Goal: Task Accomplishment & Management: Complete application form

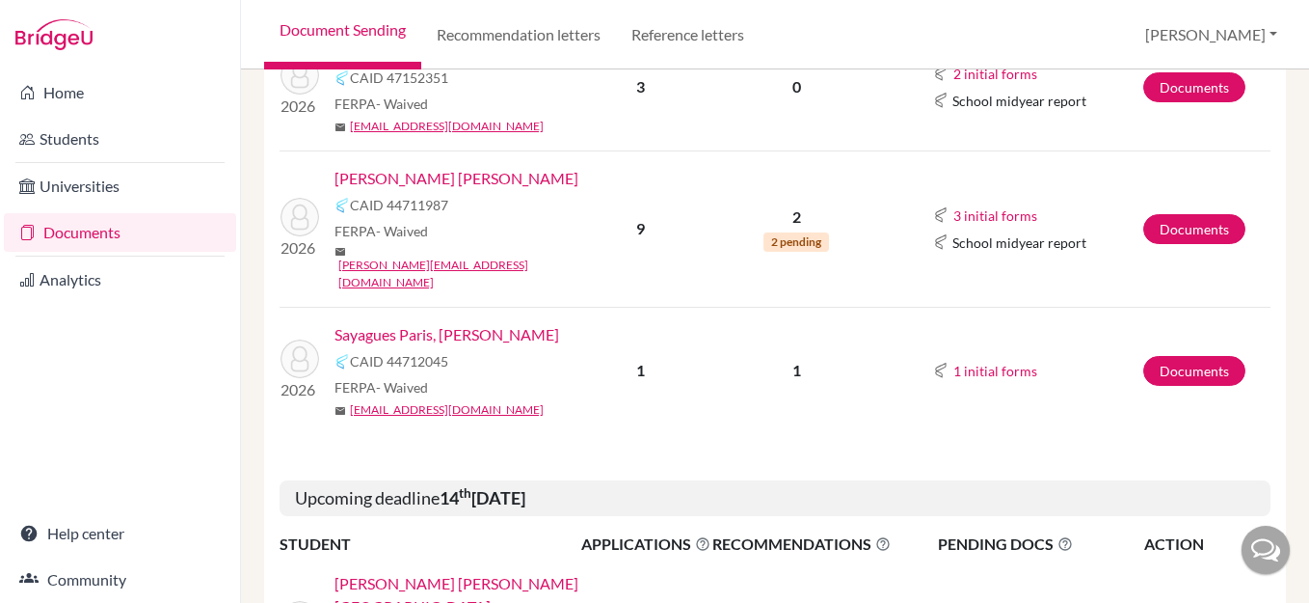
scroll to position [609, 0]
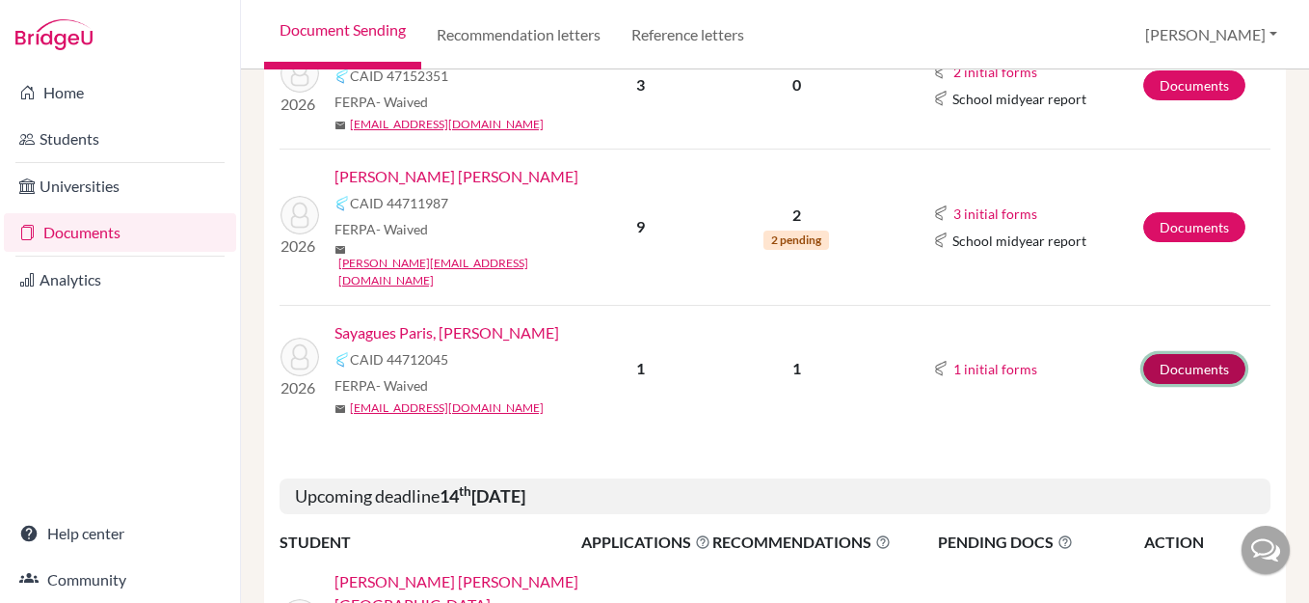
click at [1197, 354] on link "Documents" at bounding box center [1194, 369] width 102 height 30
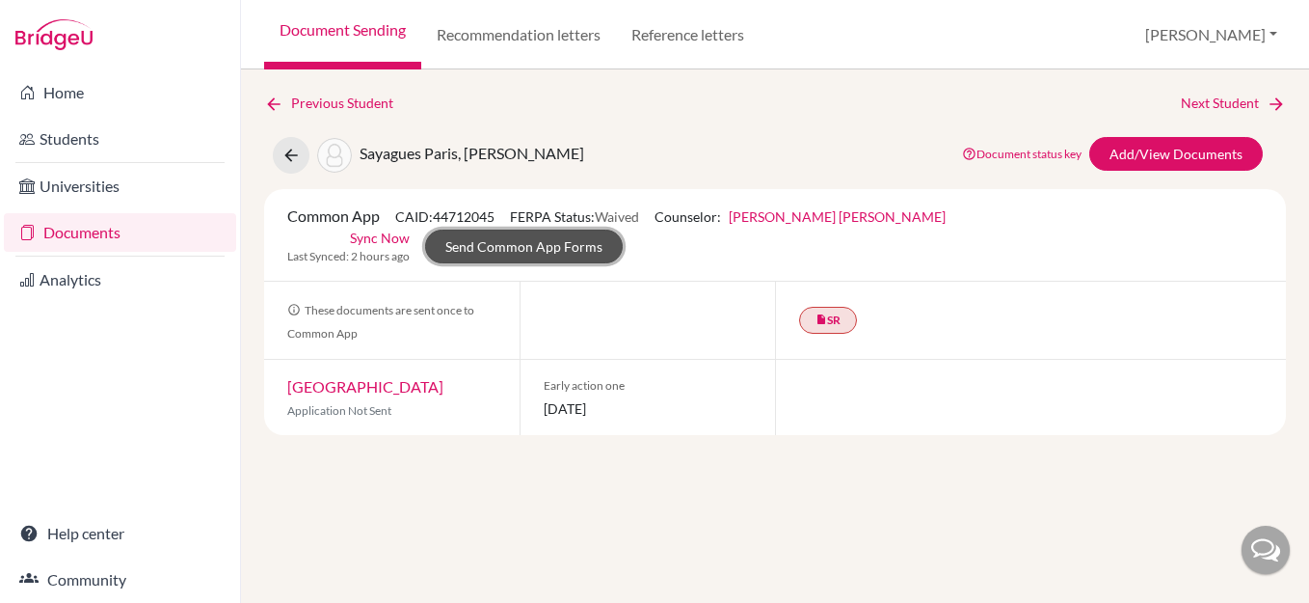
click at [623, 229] on link "Send Common App Forms" at bounding box center [524, 246] width 198 height 34
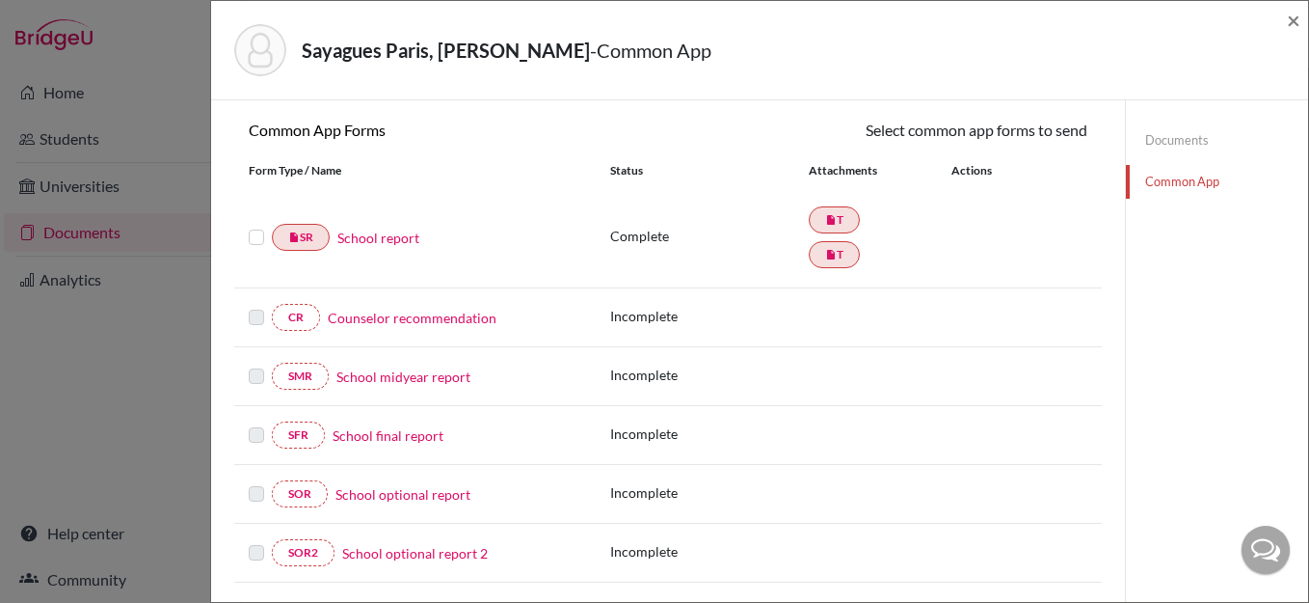
scroll to position [171, 0]
click at [407, 316] on link "Counselor recommendation" at bounding box center [412, 316] width 169 height 20
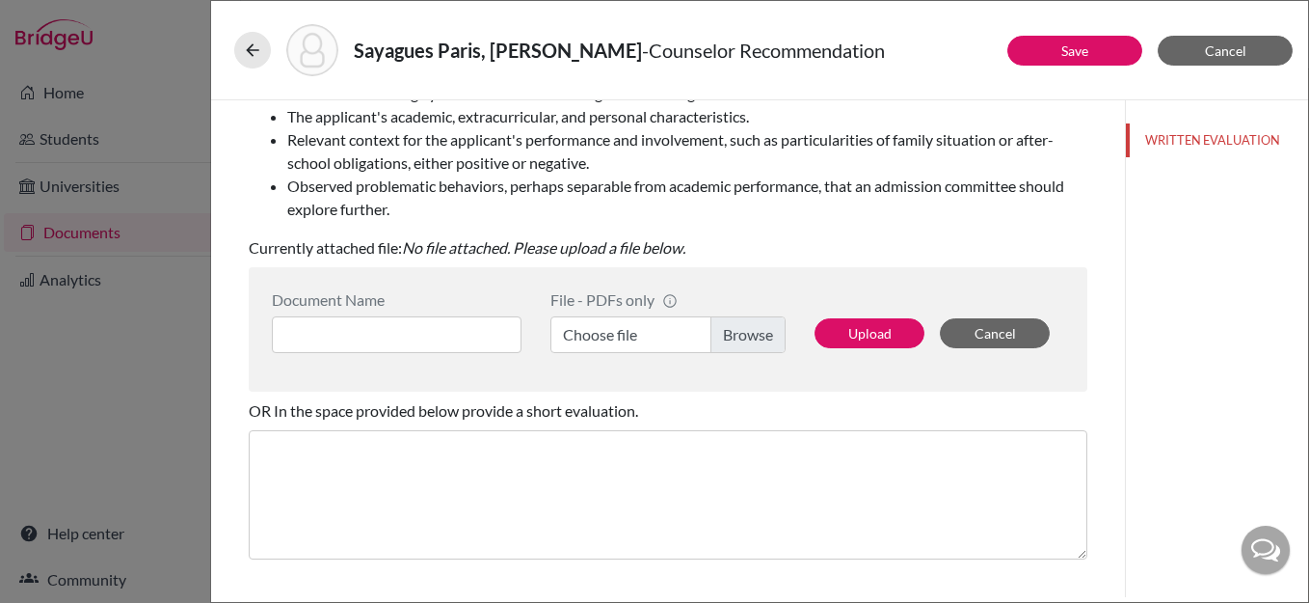
scroll to position [339, 0]
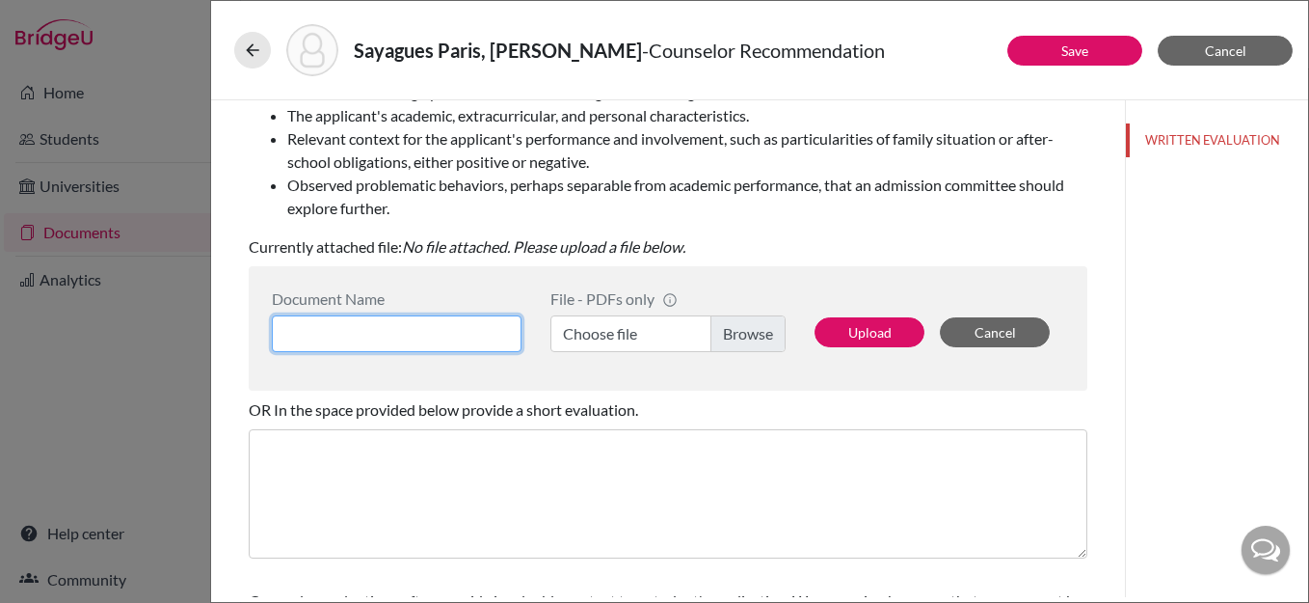
click at [384, 329] on input at bounding box center [397, 333] width 250 height 37
type input "Counselor LOR"
click at [731, 330] on label "Choose file" at bounding box center [668, 333] width 235 height 37
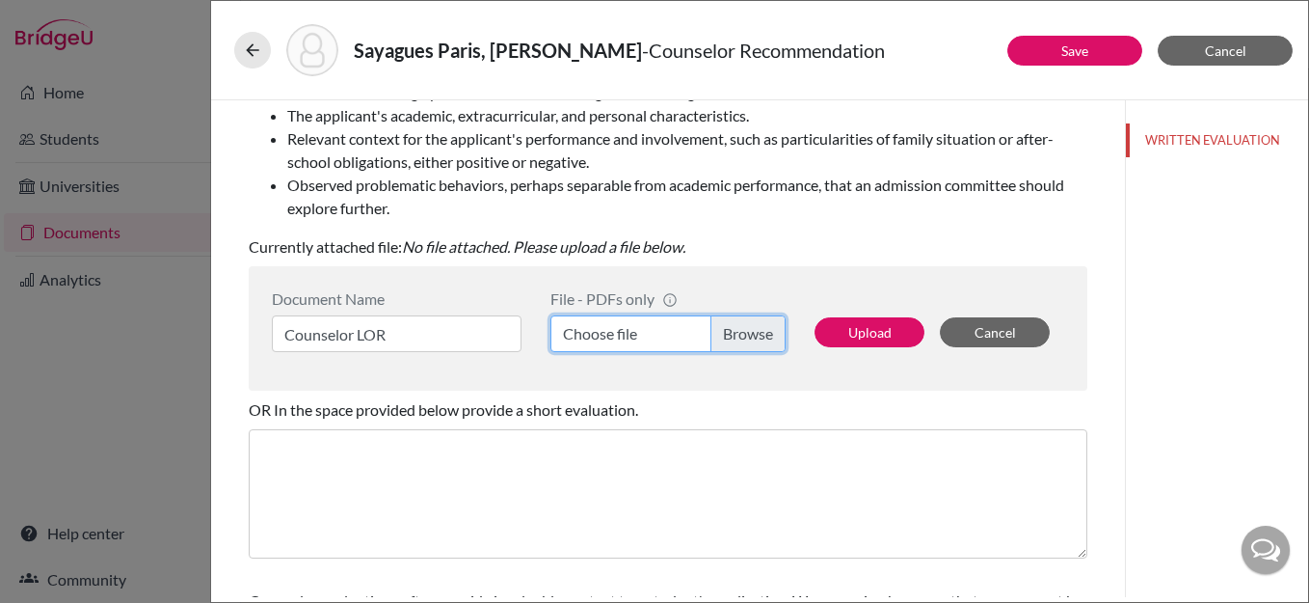
click at [731, 330] on input "Choose file" at bounding box center [668, 333] width 235 height 37
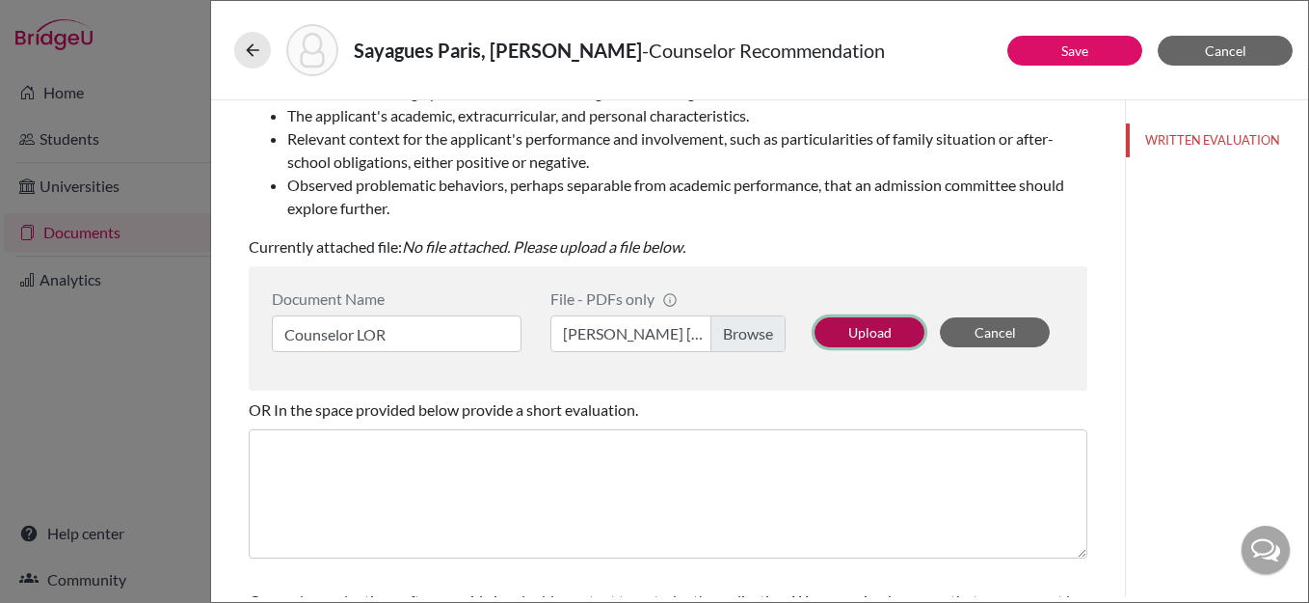
click at [869, 336] on button "Upload" at bounding box center [870, 332] width 110 height 30
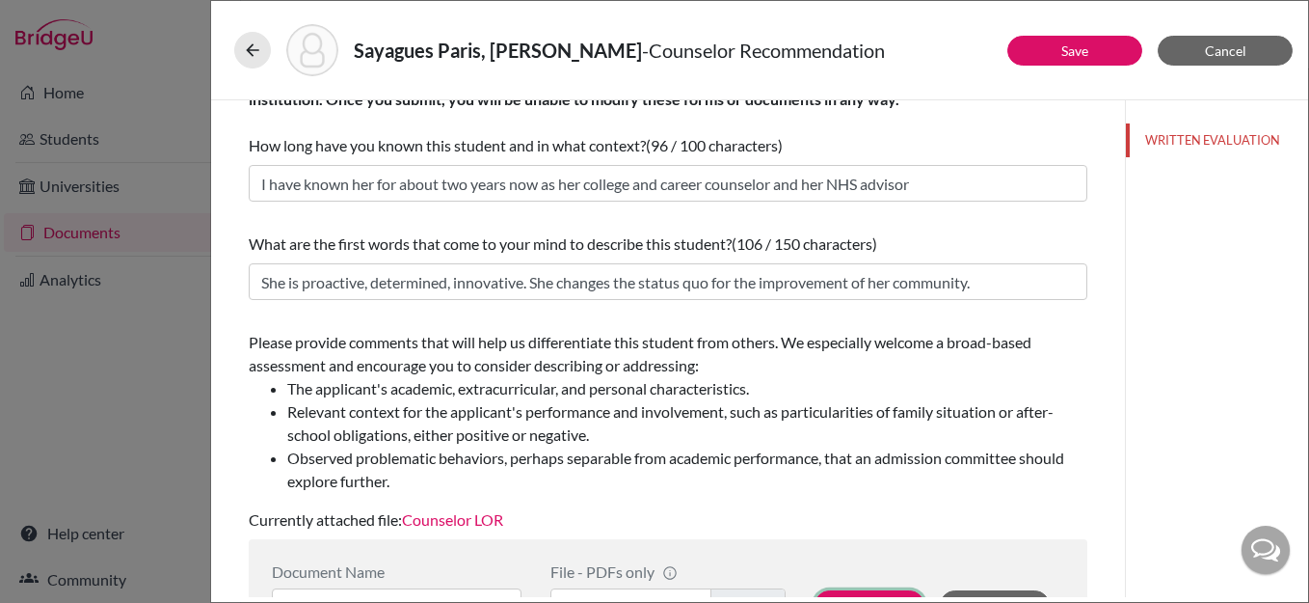
scroll to position [0, 0]
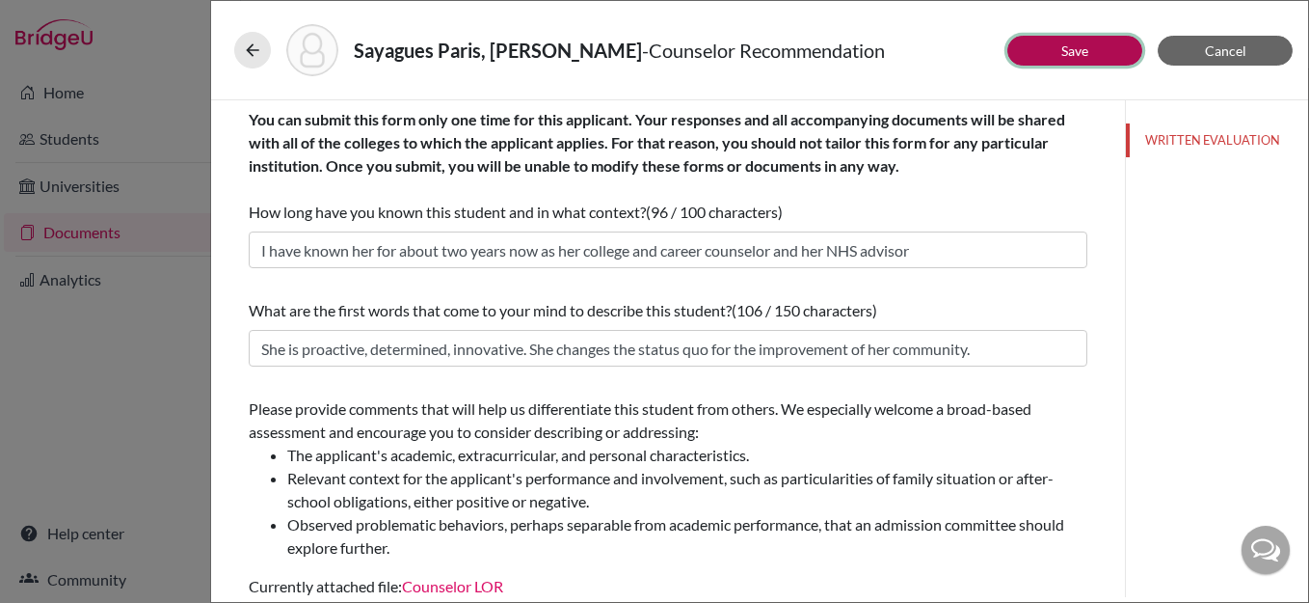
click at [1087, 49] on link "Save" at bounding box center [1075, 50] width 27 height 16
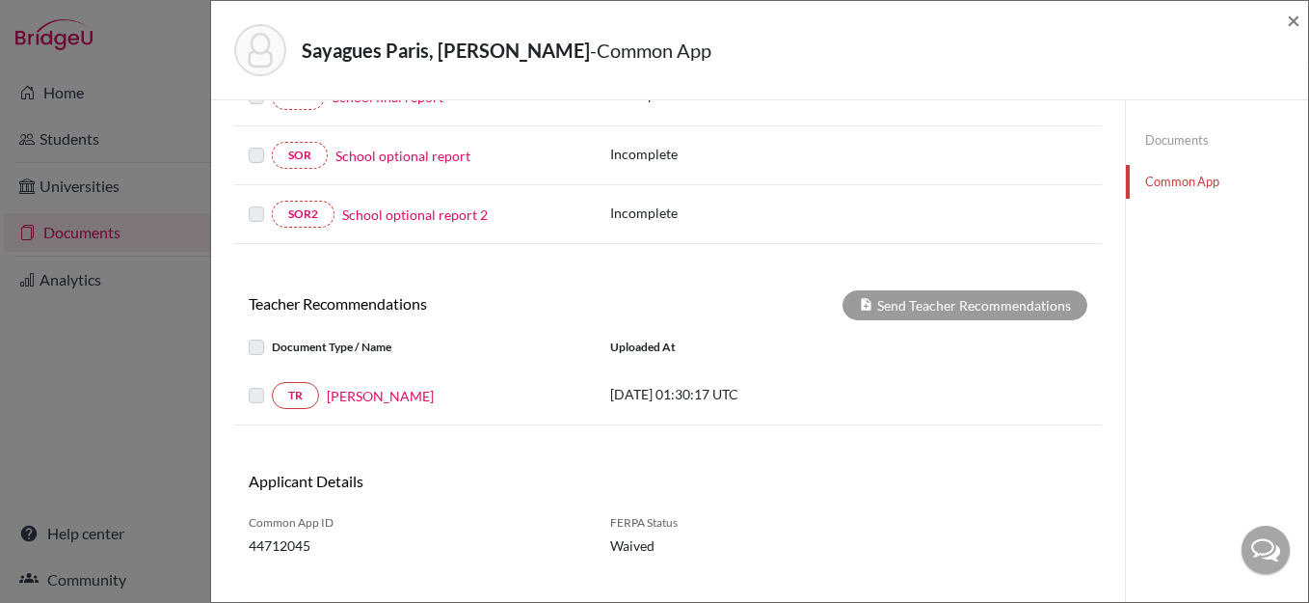
scroll to position [532, 0]
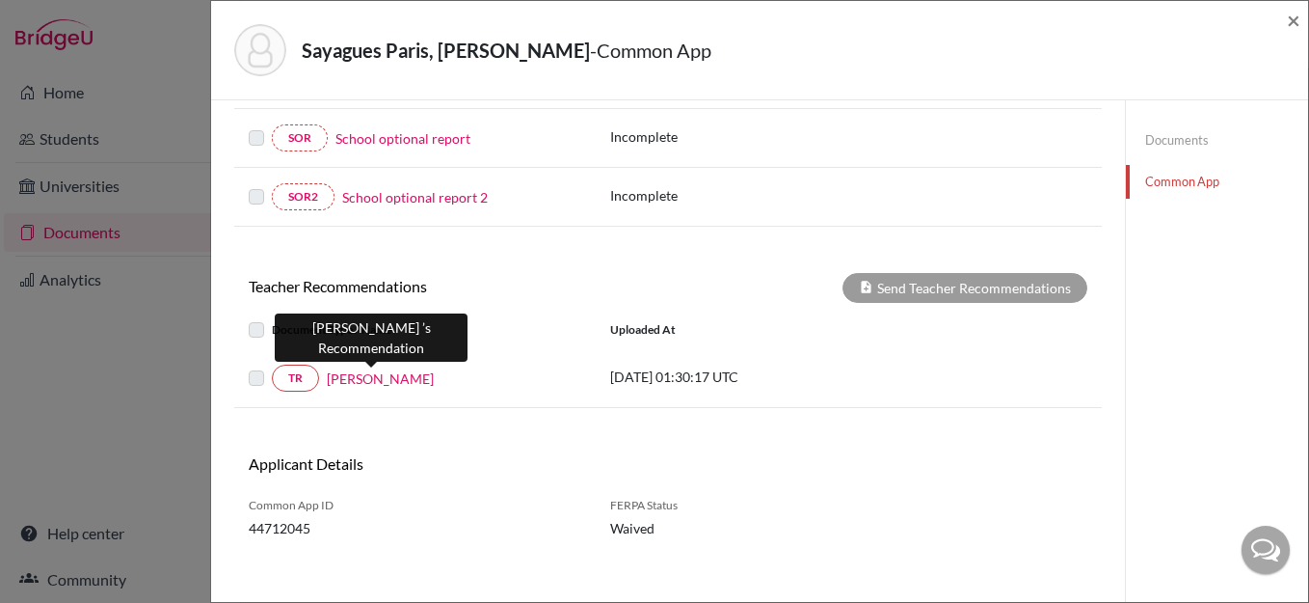
click at [377, 379] on link "Micheal Ronski" at bounding box center [380, 378] width 107 height 20
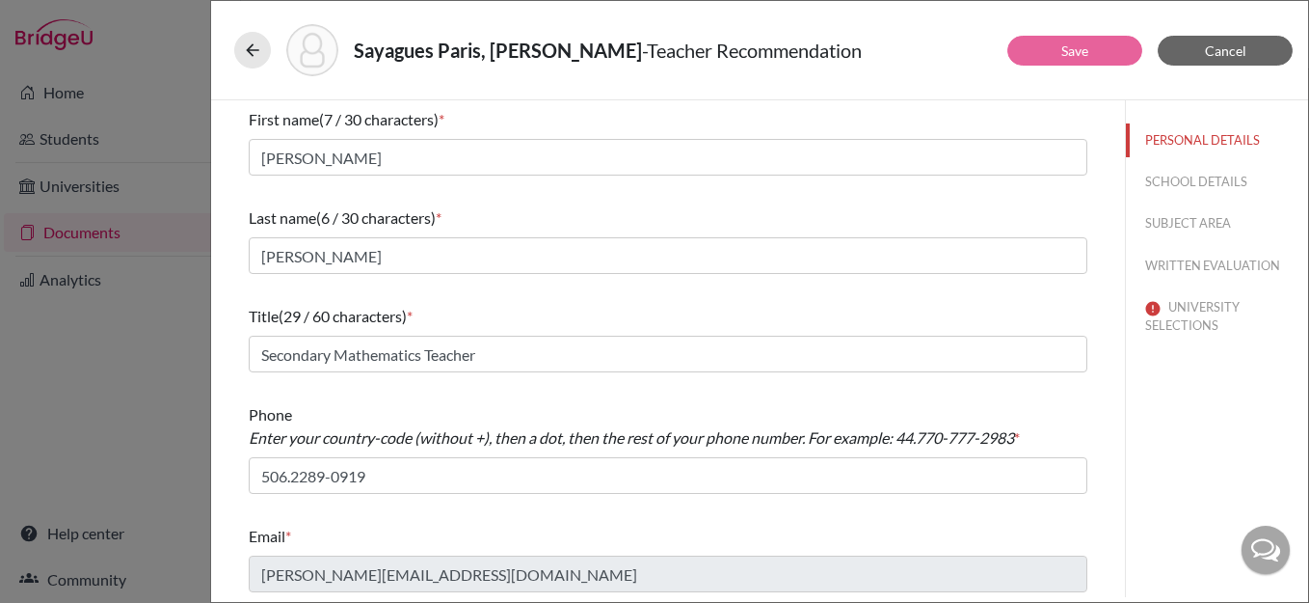
scroll to position [3, 0]
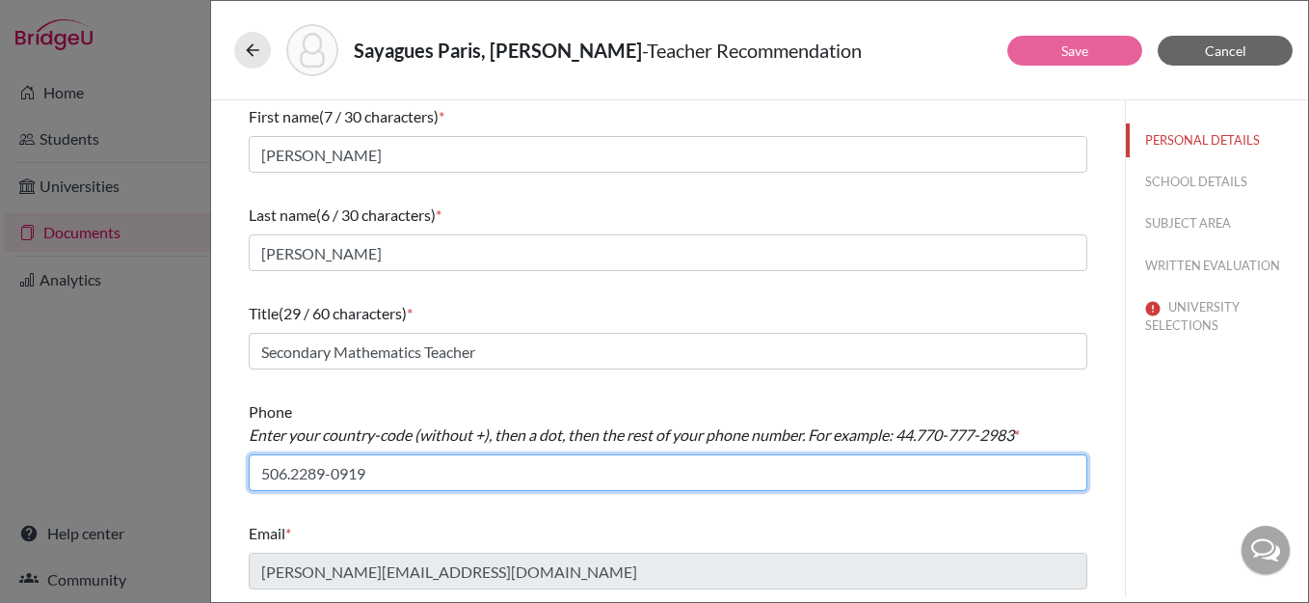
click at [331, 477] on input "506.2289-0919" at bounding box center [668, 472] width 839 height 37
type input "506.22890919"
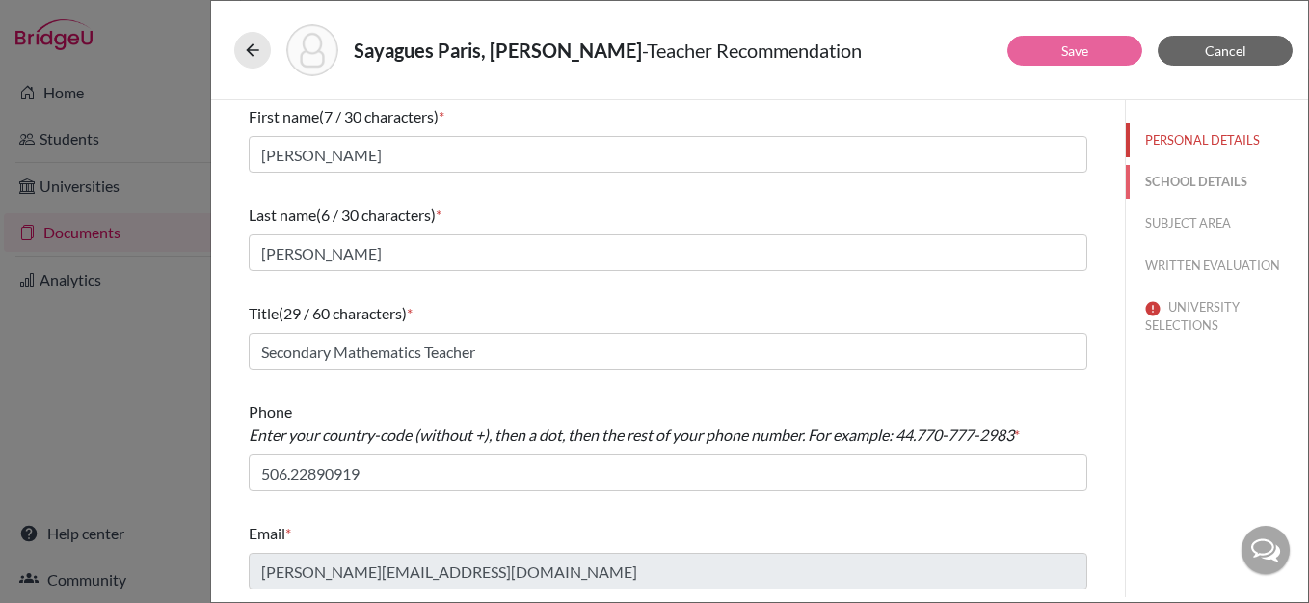
click at [1159, 176] on button "SCHOOL DETAILS" at bounding box center [1217, 182] width 182 height 34
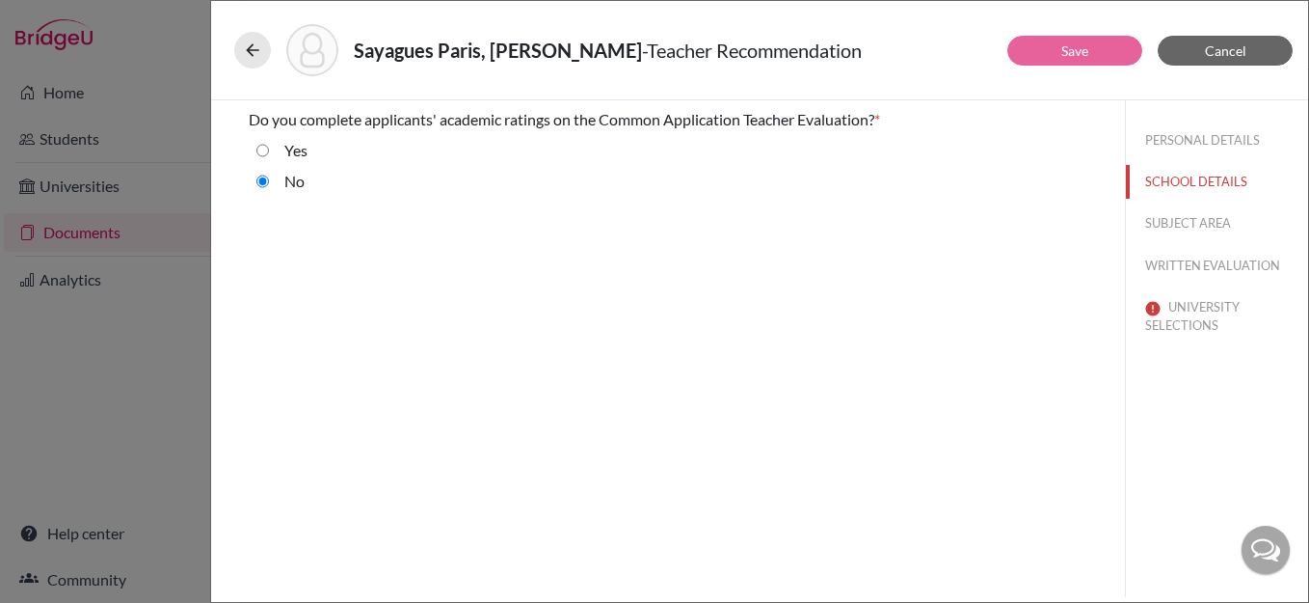
click at [259, 150] on input "Yes" at bounding box center [262, 150] width 13 height 23
radio input "true"
click at [1192, 223] on button "SUBJECT AREA" at bounding box center [1217, 223] width 182 height 34
select select "0"
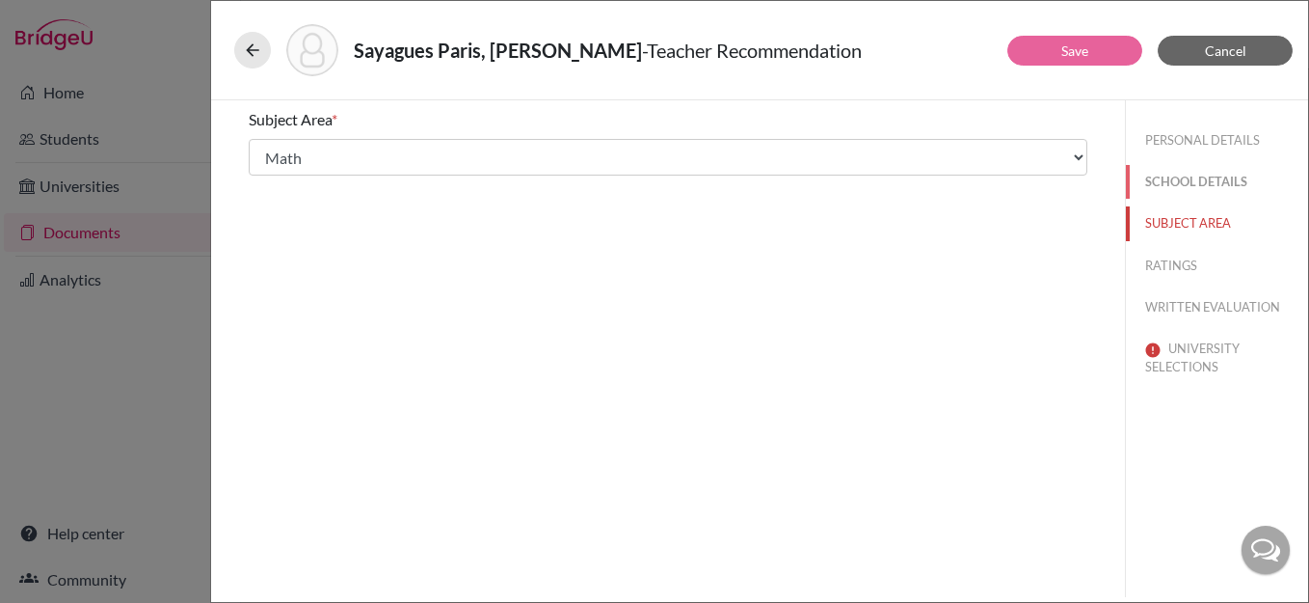
click at [1175, 175] on button "SCHOOL DETAILS" at bounding box center [1217, 182] width 182 height 34
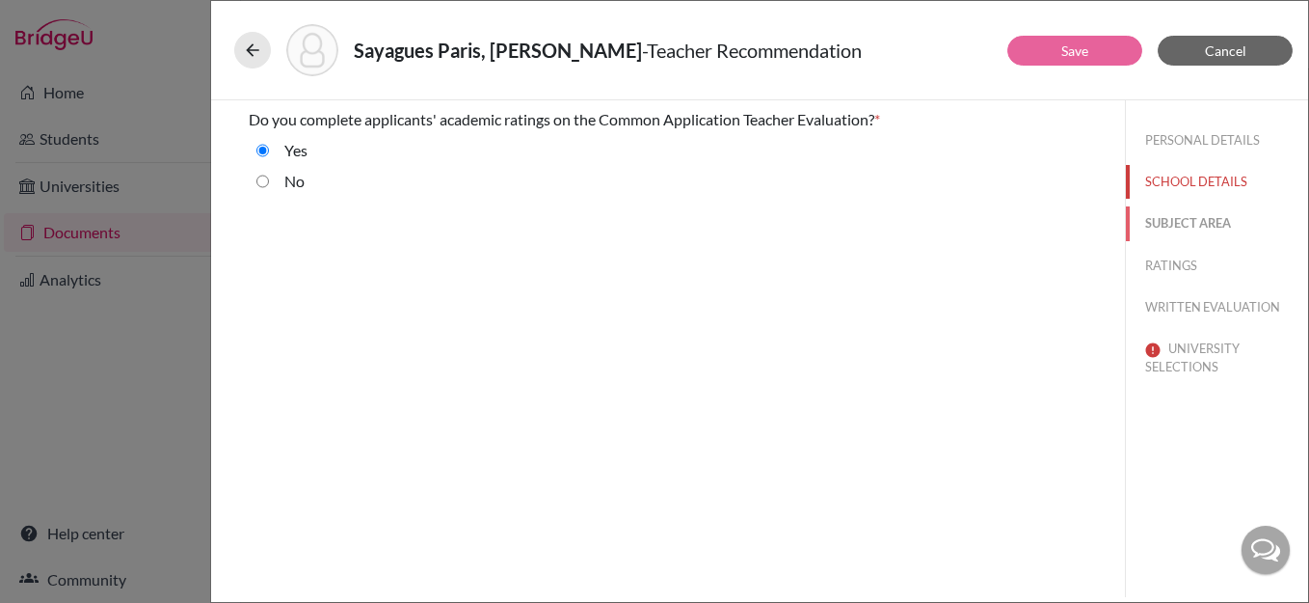
click at [1177, 225] on button "SUBJECT AREA" at bounding box center [1217, 223] width 182 height 34
select select "0"
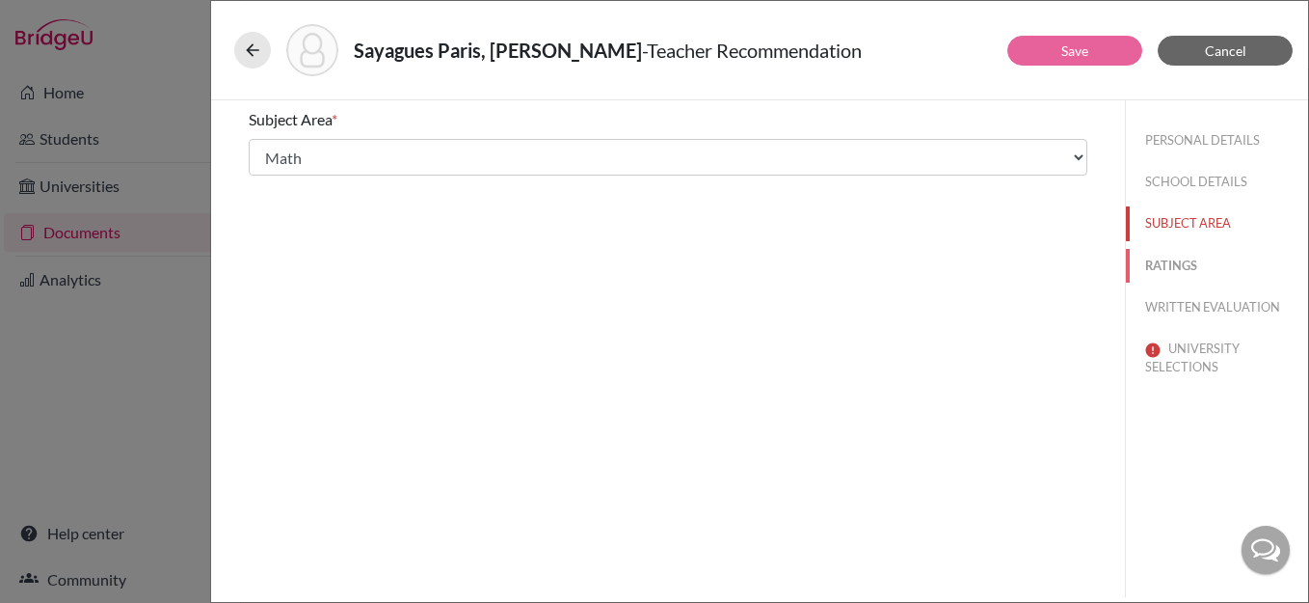
click at [1170, 268] on button "RATINGS" at bounding box center [1217, 266] width 182 height 34
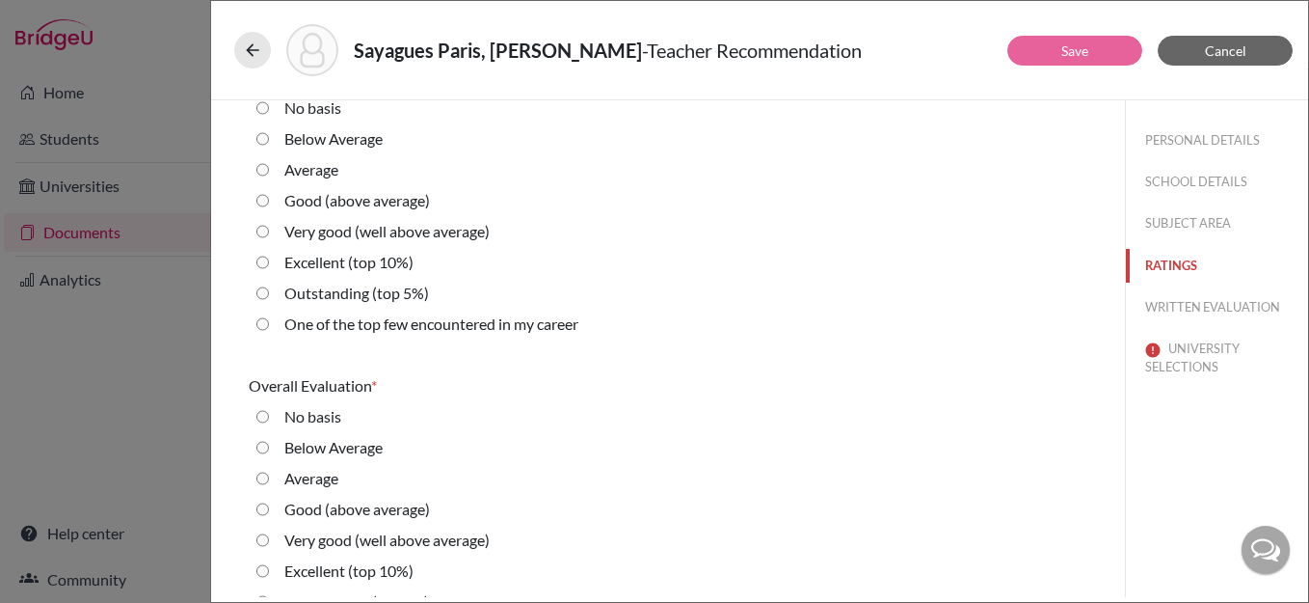
scroll to position [4424, 0]
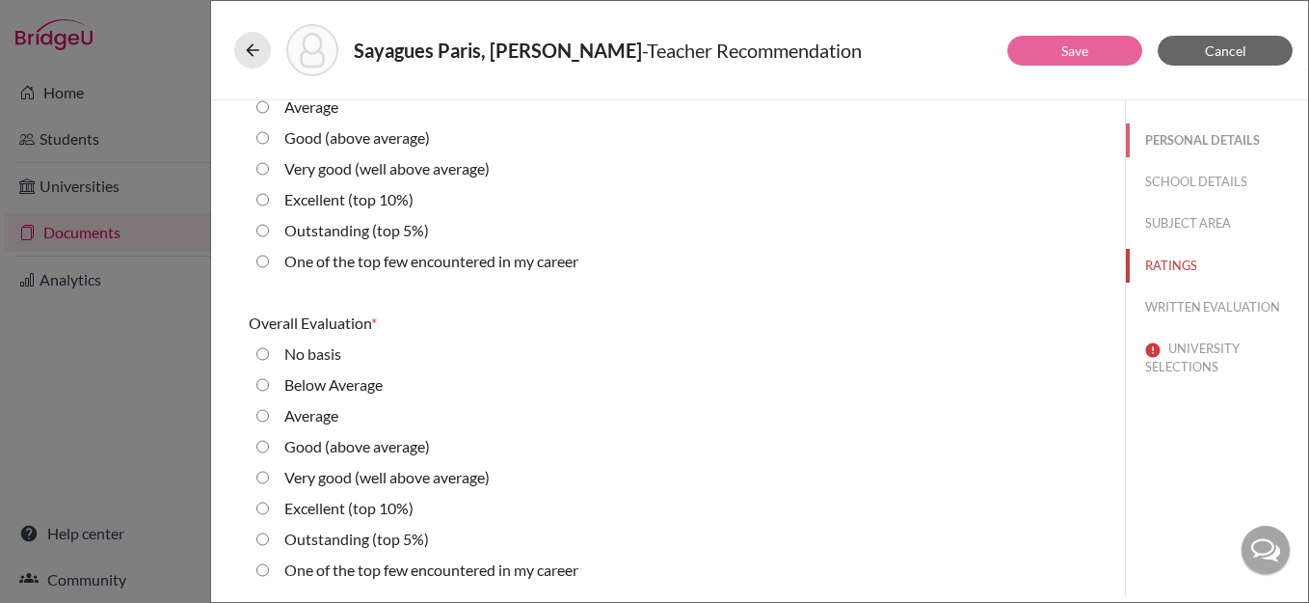
click at [1180, 144] on button "PERSONAL DETAILS" at bounding box center [1217, 140] width 182 height 34
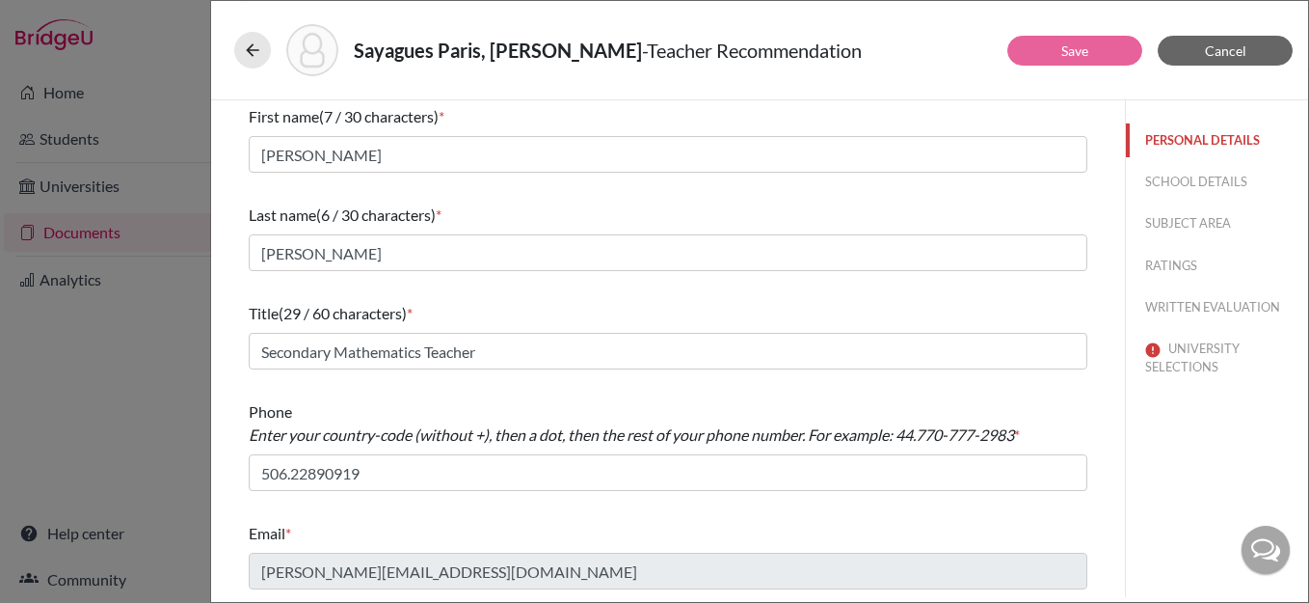
scroll to position [0, 0]
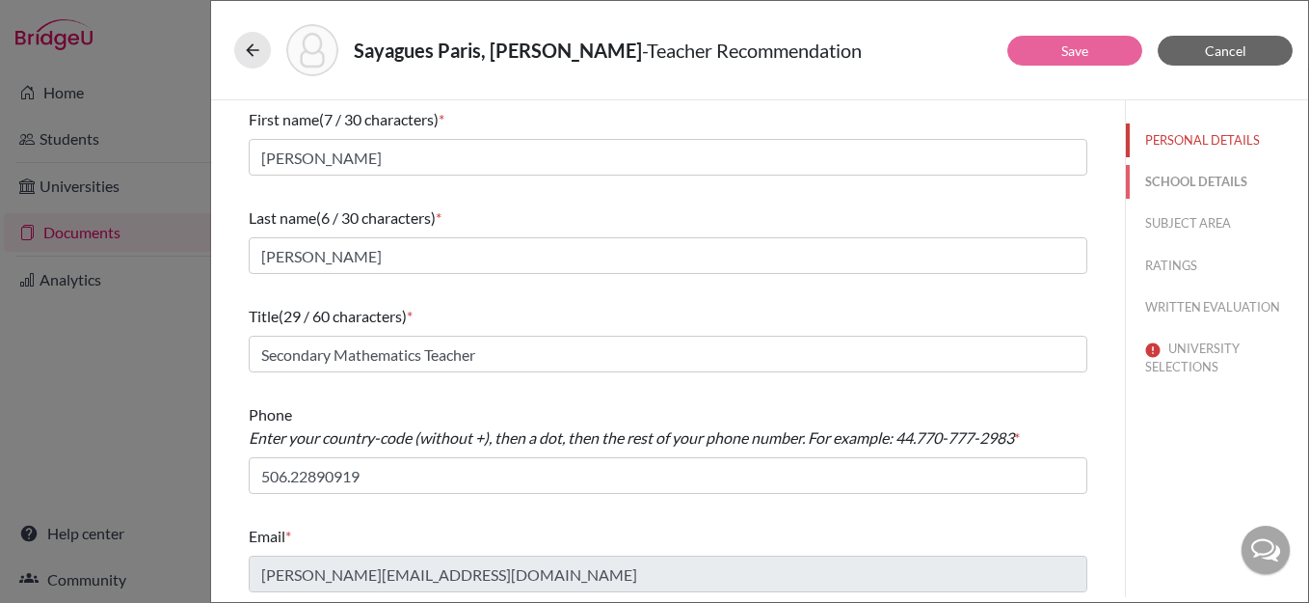
click at [1175, 185] on button "SCHOOL DETAILS" at bounding box center [1217, 182] width 182 height 34
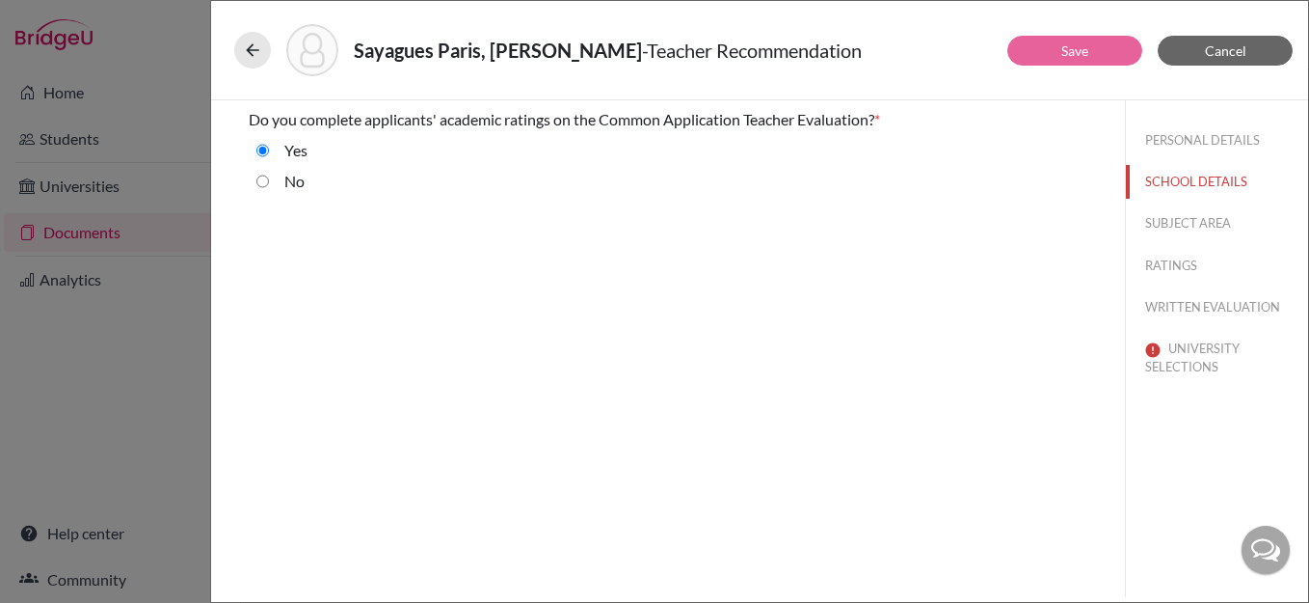
click at [262, 181] on input "No" at bounding box center [262, 181] width 13 height 23
radio input "true"
click at [1185, 224] on button "SUBJECT AREA" at bounding box center [1217, 223] width 182 height 34
select select "0"
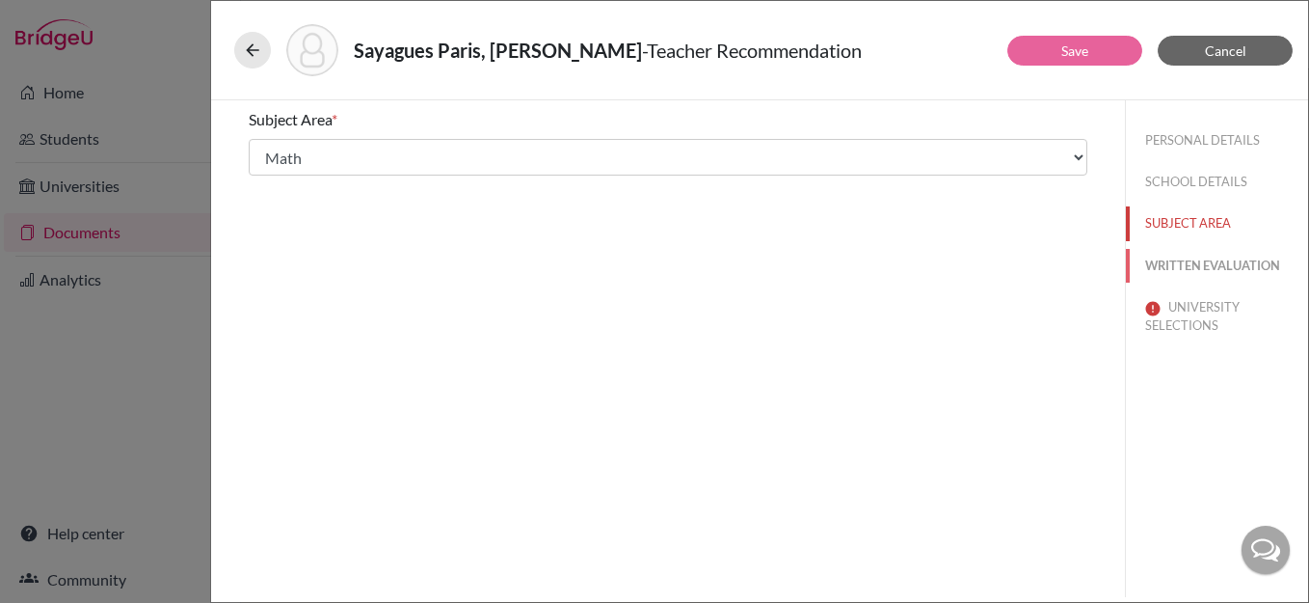
click at [1196, 265] on button "WRITTEN EVALUATION" at bounding box center [1217, 266] width 182 height 34
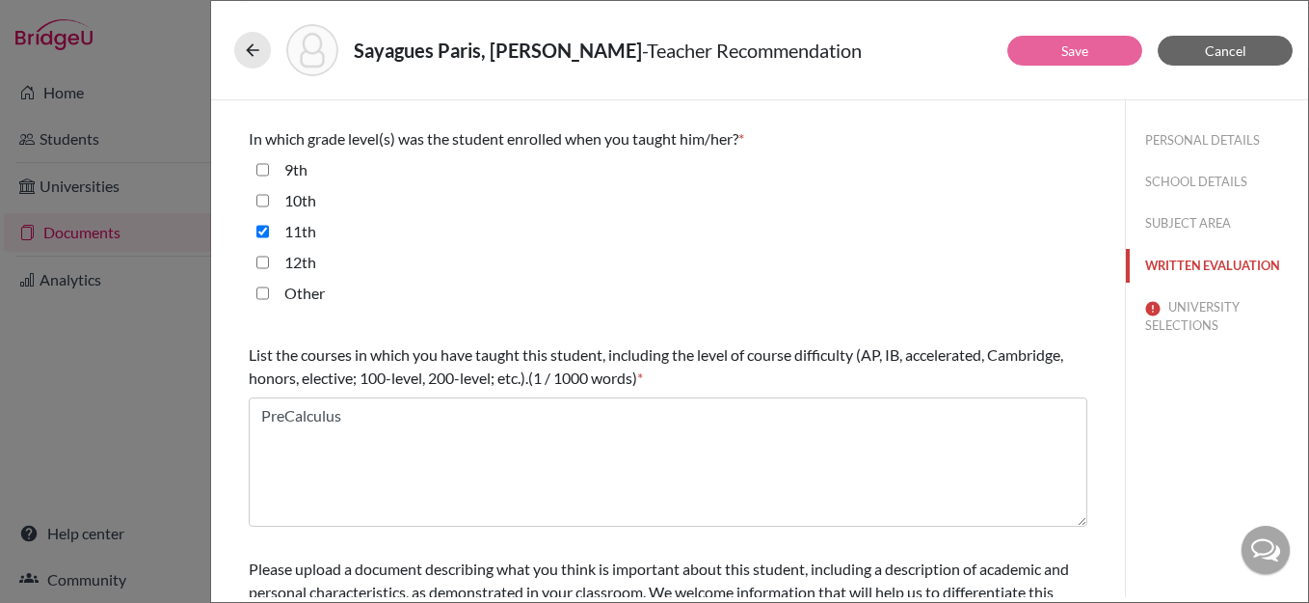
scroll to position [617, 0]
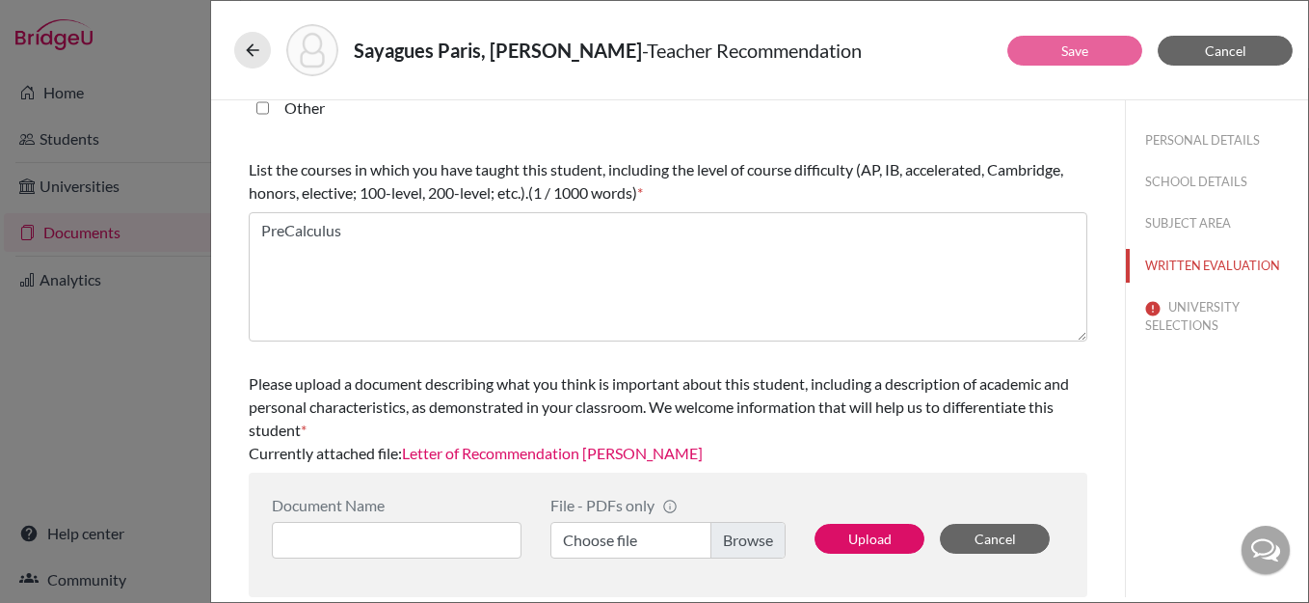
click at [570, 457] on link "Letter of Recommendation Isabella" at bounding box center [552, 453] width 301 height 18
click at [1191, 300] on button "UNIVERSITY SELECTIONS" at bounding box center [1217, 316] width 182 height 52
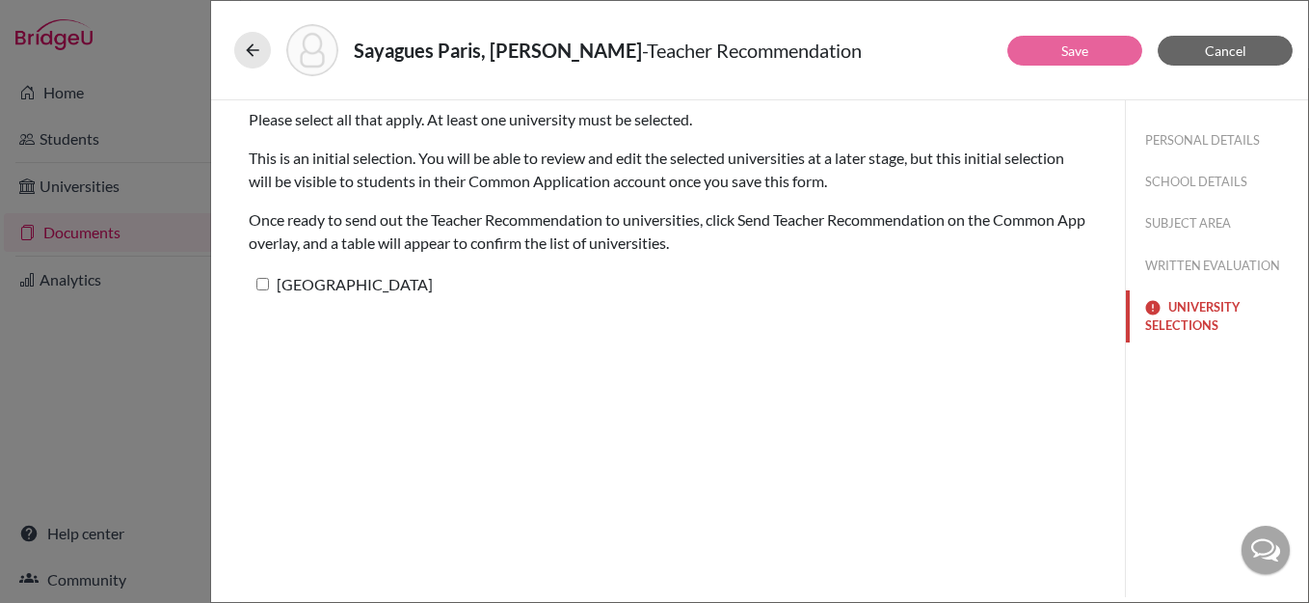
scroll to position [0, 0]
click at [269, 282] on label "Temple University" at bounding box center [341, 284] width 184 height 28
click at [269, 282] on input "Temple University" at bounding box center [262, 284] width 13 height 13
checkbox input "true"
click at [1063, 47] on link "Save" at bounding box center [1075, 50] width 27 height 16
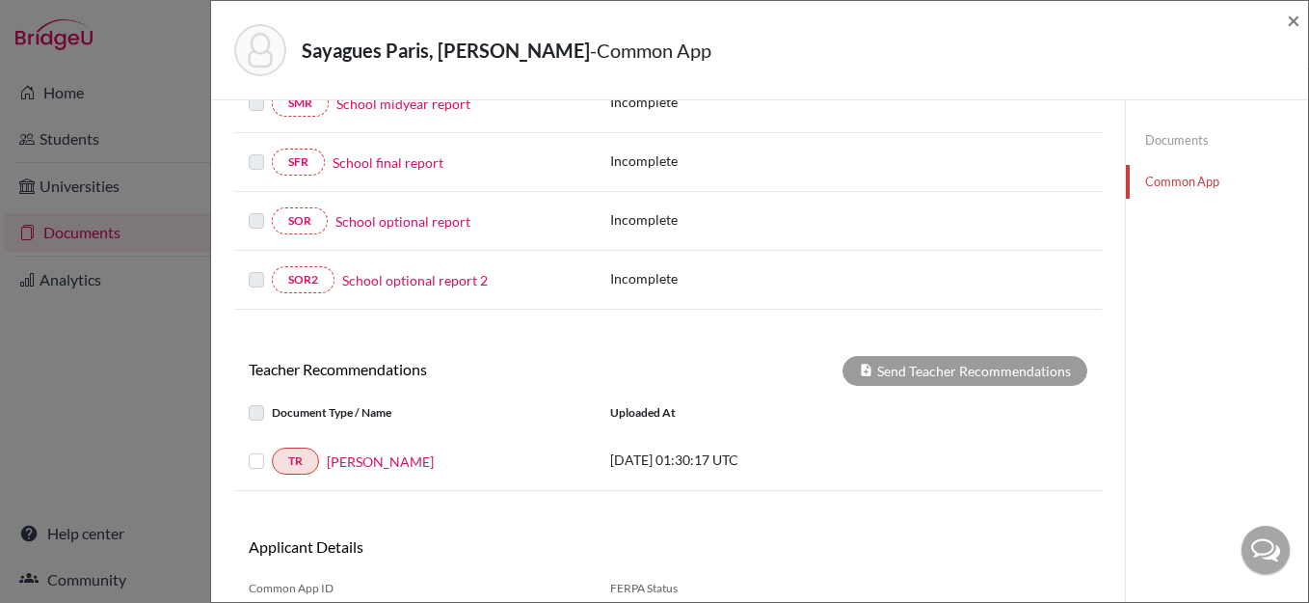
scroll to position [546, 0]
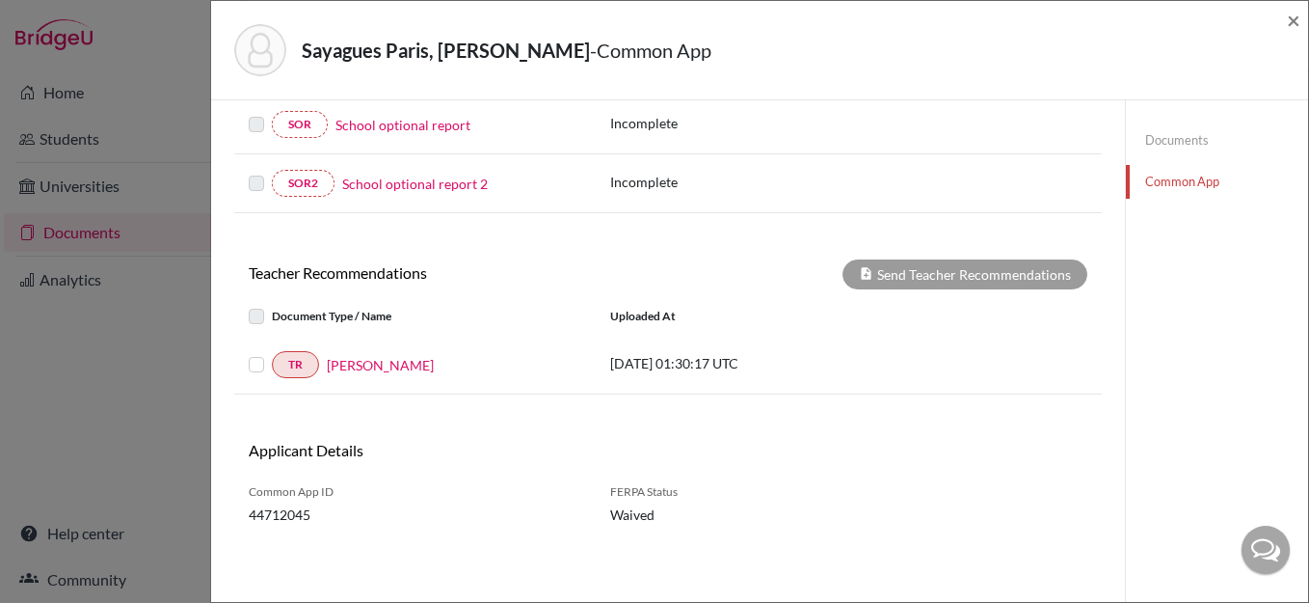
click at [272, 353] on label at bounding box center [272, 353] width 0 height 0
click at [0, 0] on input "checkbox" at bounding box center [0, 0] width 0 height 0
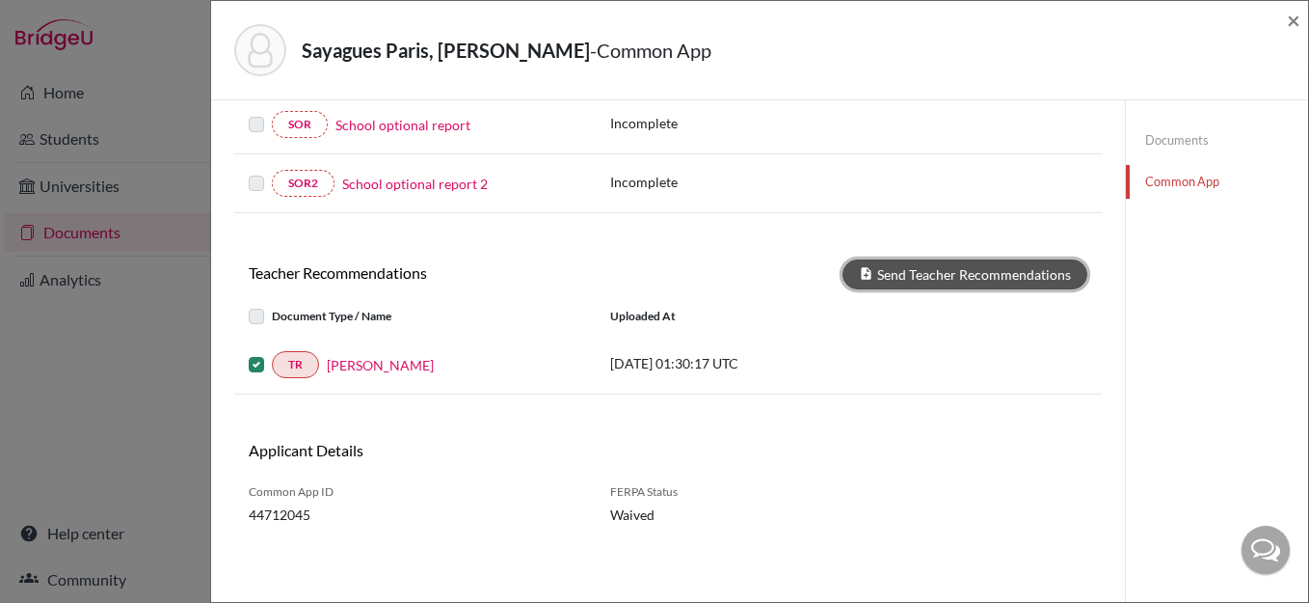
click at [961, 277] on button "Send Teacher Recommendations" at bounding box center [965, 274] width 245 height 30
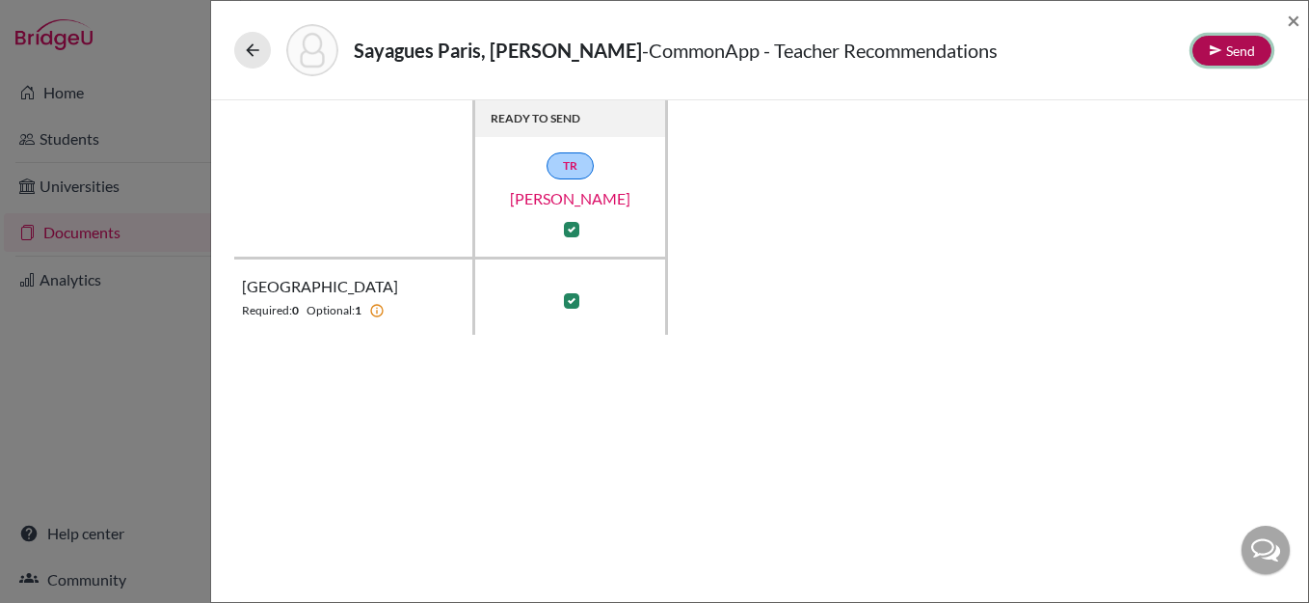
click at [1237, 46] on button "Send" at bounding box center [1232, 51] width 79 height 30
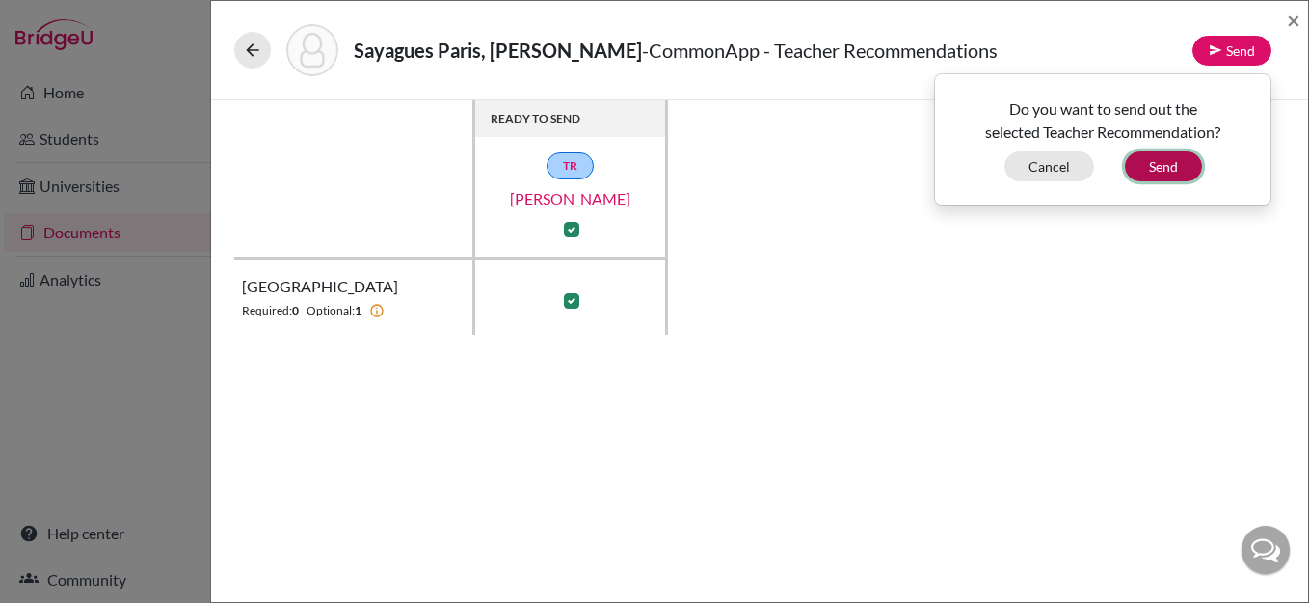
click at [1162, 160] on button "Send" at bounding box center [1163, 166] width 77 height 30
checkbox input "false"
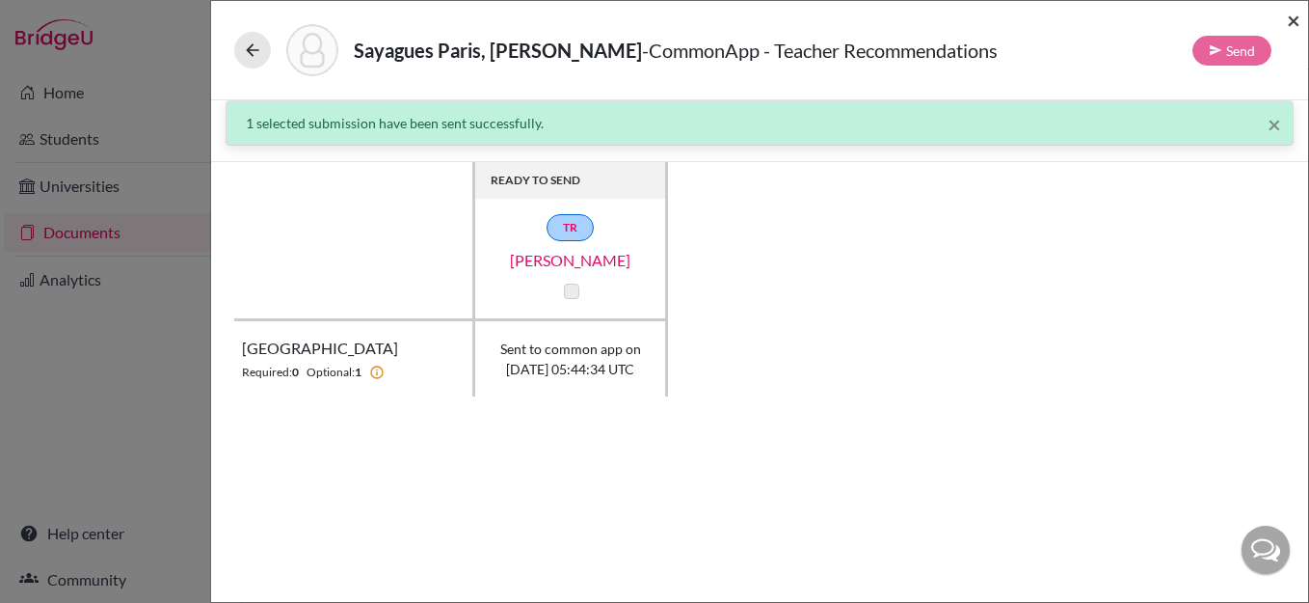
click at [1292, 19] on span "×" at bounding box center [1293, 20] width 13 height 28
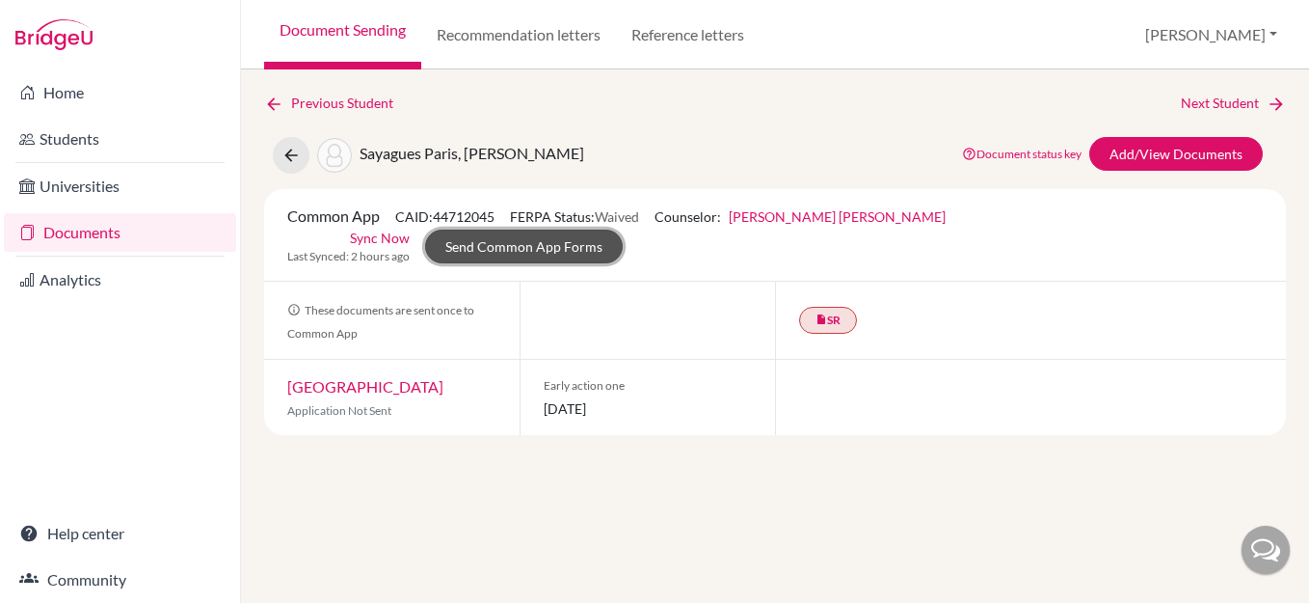
click at [623, 229] on link "Send Common App Forms" at bounding box center [524, 246] width 198 height 34
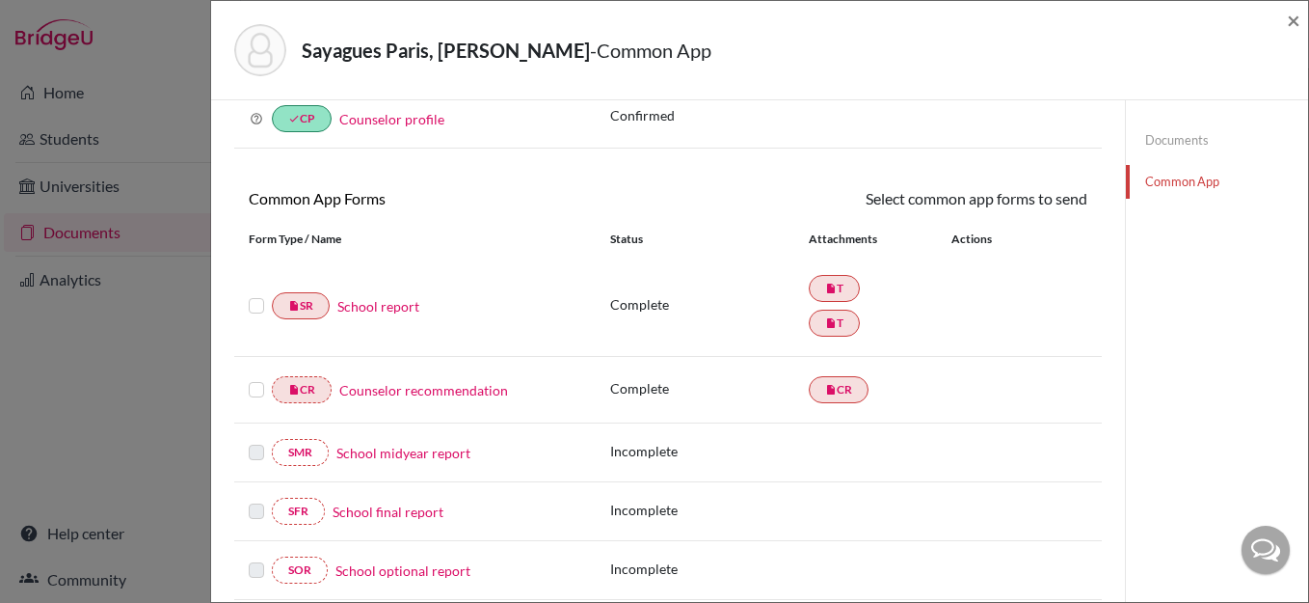
scroll to position [102, 0]
click at [255, 292] on label at bounding box center [256, 292] width 15 height 0
click at [0, 0] on input "checkbox" at bounding box center [0, 0] width 0 height 0
click at [257, 378] on label at bounding box center [256, 378] width 15 height 0
click at [0, 0] on input "checkbox" at bounding box center [0, 0] width 0 height 0
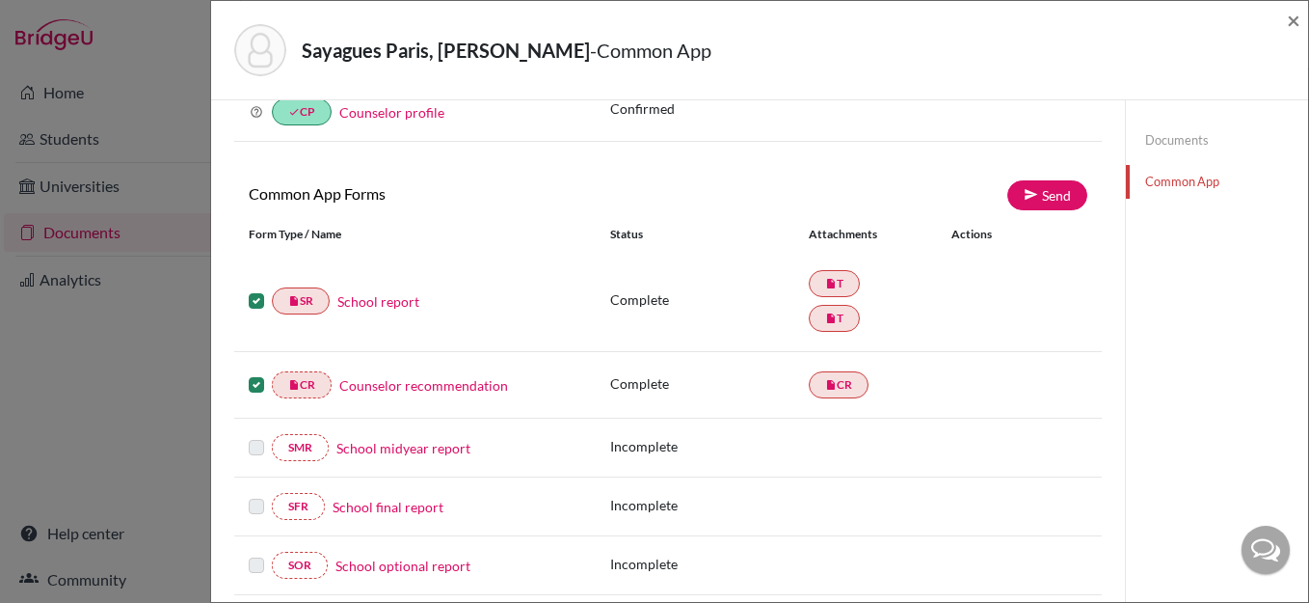
scroll to position [109, 0]
click at [1046, 194] on link "Send" at bounding box center [1048, 193] width 80 height 30
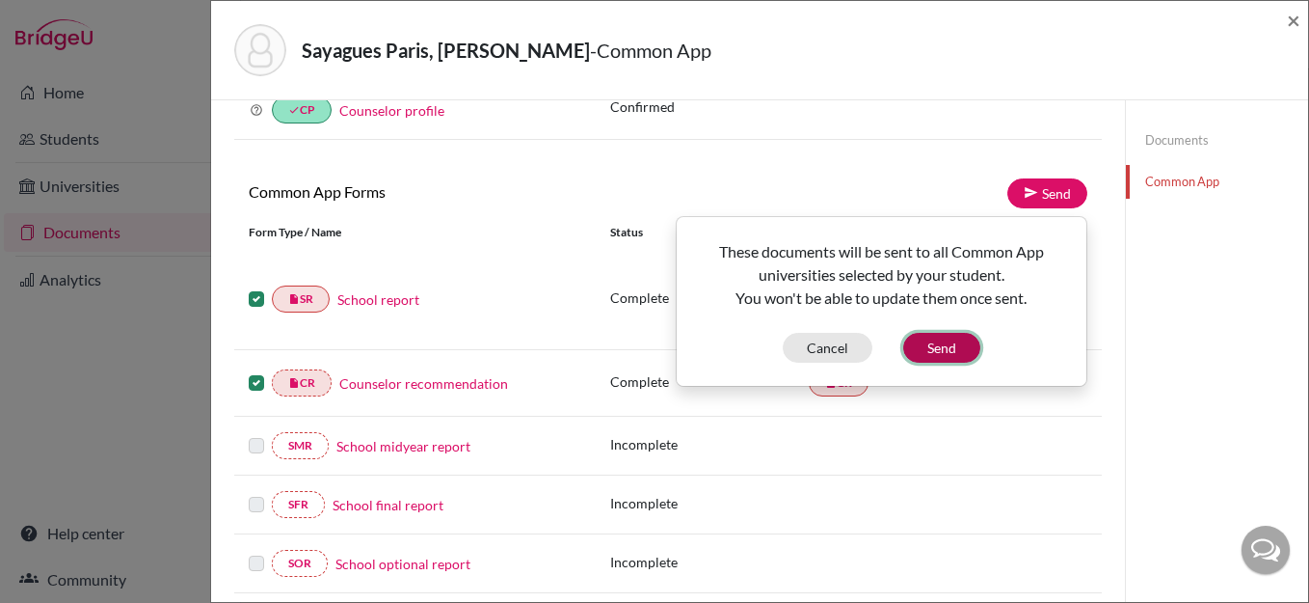
click at [943, 347] on button "Send" at bounding box center [941, 348] width 77 height 30
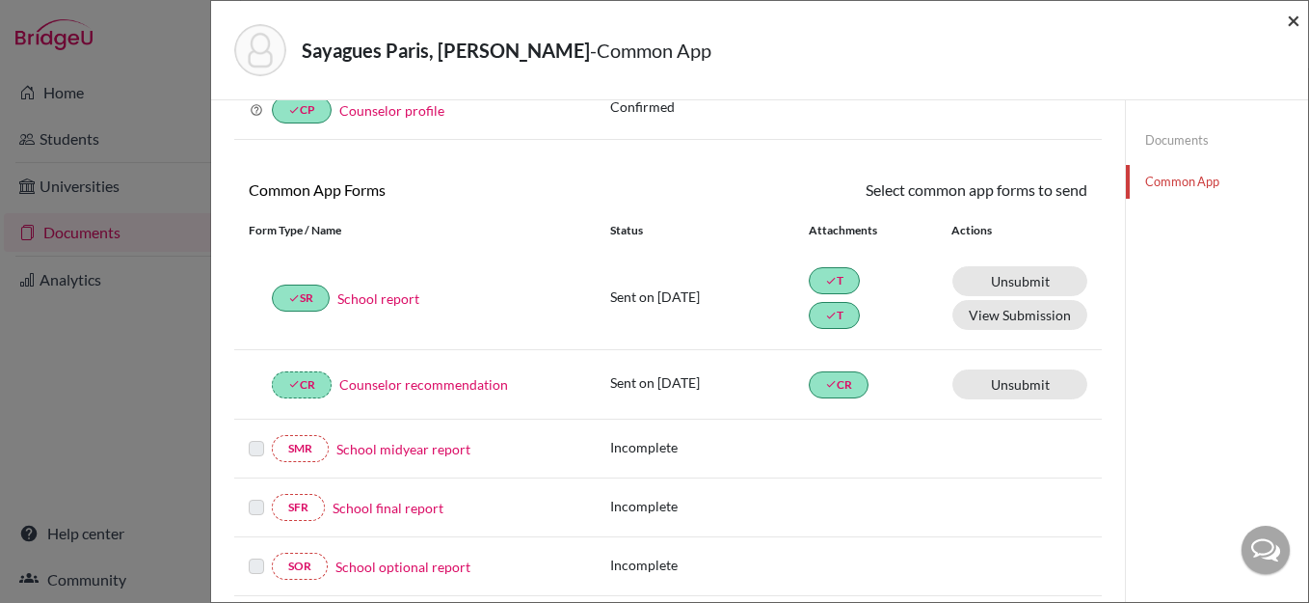
click at [1293, 18] on span "×" at bounding box center [1293, 20] width 13 height 28
